Goal: Check status: Check status

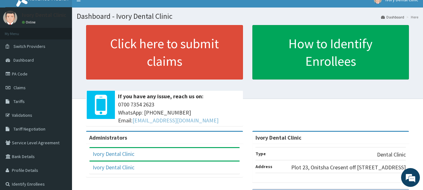
scroll to position [8, 0]
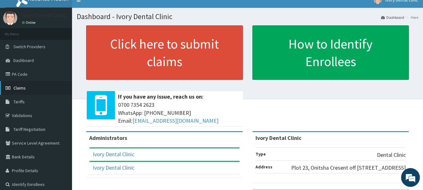
click at [22, 90] on span "Claims" at bounding box center [19, 88] width 12 height 6
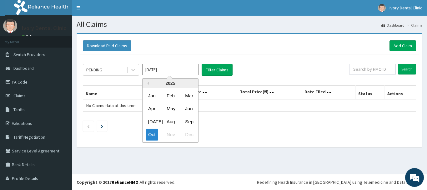
click at [171, 69] on input "Oct 2025" at bounding box center [170, 69] width 56 height 11
click at [171, 123] on div "Aug" at bounding box center [170, 122] width 13 height 12
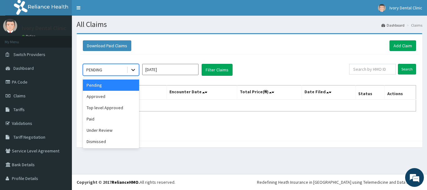
click at [134, 72] on icon at bounding box center [133, 70] width 6 height 6
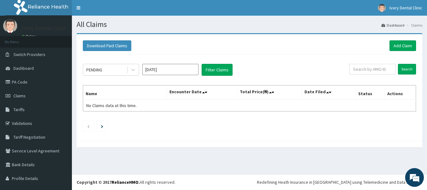
click at [202, 80] on div "PENDING Aug 2025 Filter Claims Search Name Encounter Date Total Price(₦) Date F…" at bounding box center [250, 95] width 340 height 83
click at [214, 67] on button "Filter Claims" at bounding box center [217, 70] width 31 height 12
click at [215, 72] on button "Filter Claims" at bounding box center [217, 70] width 31 height 12
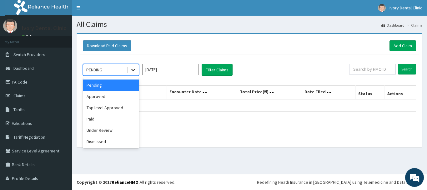
click at [134, 70] on icon at bounding box center [133, 70] width 6 height 6
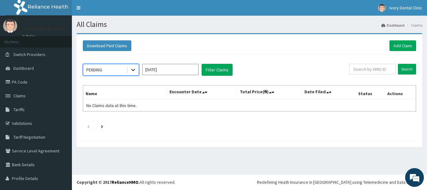
click at [135, 69] on icon at bounding box center [133, 70] width 6 height 6
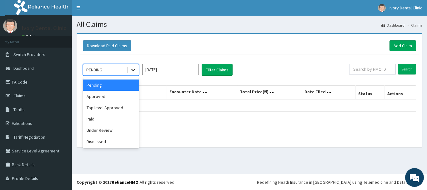
click at [135, 69] on icon at bounding box center [133, 70] width 4 height 2
click at [107, 97] on div "Approved" at bounding box center [111, 96] width 56 height 11
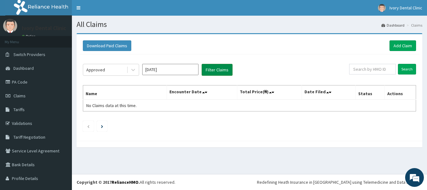
click at [215, 68] on button "Filter Claims" at bounding box center [217, 70] width 31 height 12
click at [133, 70] on icon at bounding box center [133, 70] width 4 height 2
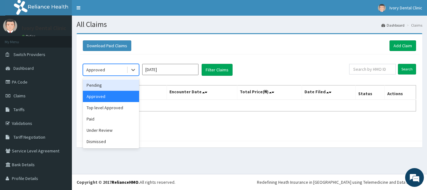
click at [119, 84] on div "Pending" at bounding box center [111, 84] width 56 height 11
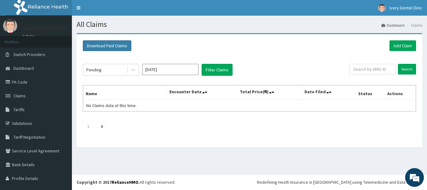
click at [100, 43] on button "Download Paid Claims" at bounding box center [107, 45] width 49 height 11
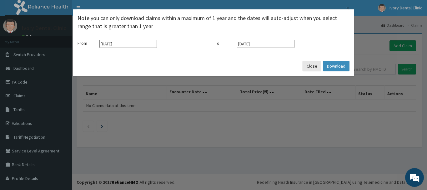
click at [308, 66] on button "Close" at bounding box center [312, 66] width 19 height 11
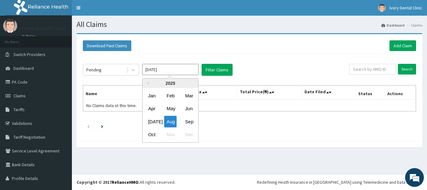
click at [165, 74] on input "Aug 2025" at bounding box center [170, 69] width 56 height 11
click at [153, 135] on div "Oct" at bounding box center [152, 135] width 13 height 12
type input "Oct 2025"
